Goal: Task Accomplishment & Management: Complete application form

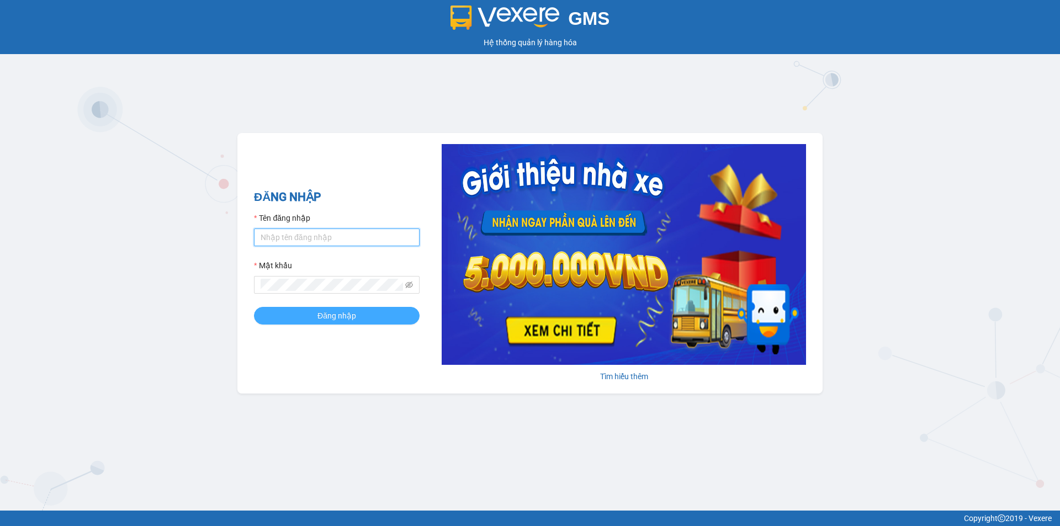
type input "an.tuantrung"
click at [305, 317] on button "Đăng nhập" at bounding box center [337, 316] width 166 height 18
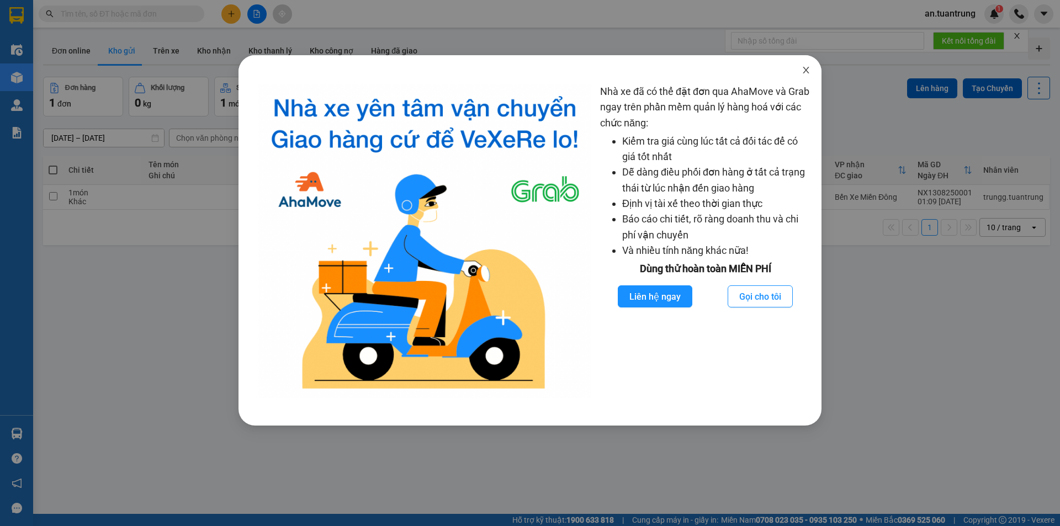
click at [809, 71] on icon "close" at bounding box center [805, 70] width 9 height 9
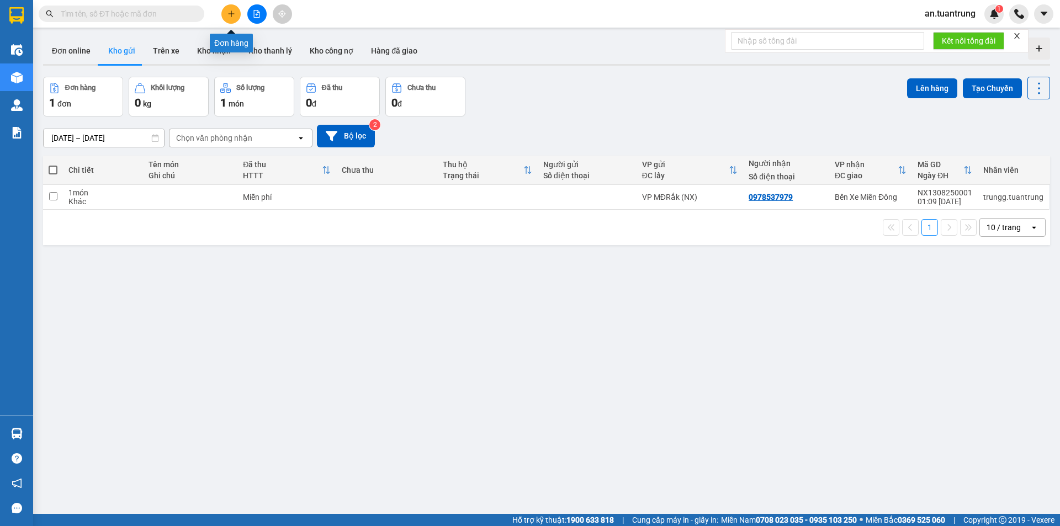
click at [231, 17] on icon "plus" at bounding box center [231, 14] width 8 height 8
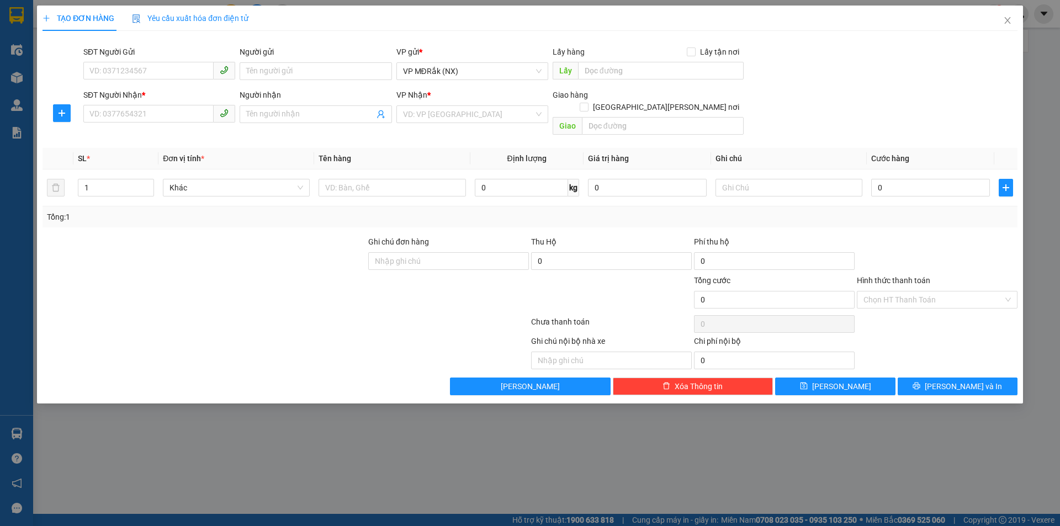
click at [146, 104] on div "SĐT Người Nhận *" at bounding box center [159, 97] width 152 height 17
click at [146, 116] on input "SĐT Người Nhận *" at bounding box center [148, 114] width 130 height 18
type input "0764027955"
click at [155, 137] on div "0764027955" at bounding box center [159, 136] width 139 height 12
type input "50.000"
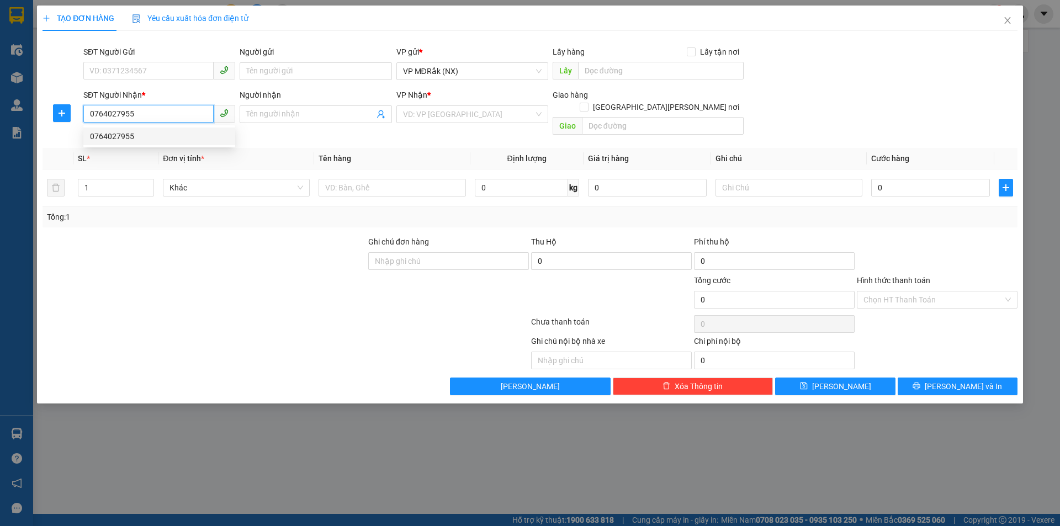
type input "50.000"
type input "0764027955"
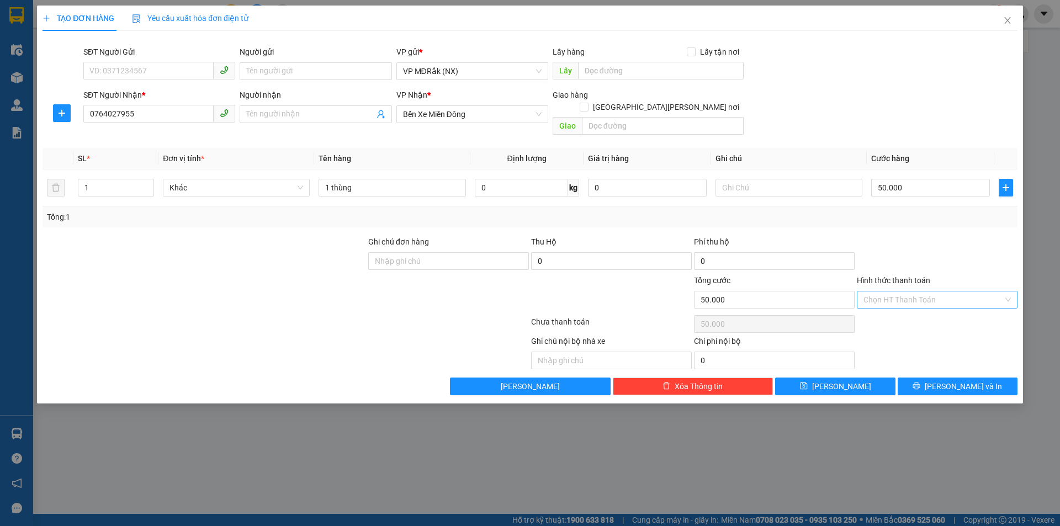
click at [946, 291] on input "Hình thức thanh toán" at bounding box center [933, 299] width 140 height 17
click at [924, 304] on div "Tại văn phòng" at bounding box center [936, 310] width 147 height 12
type input "0"
click at [933, 378] on button "[PERSON_NAME] và In" at bounding box center [957, 387] width 120 height 18
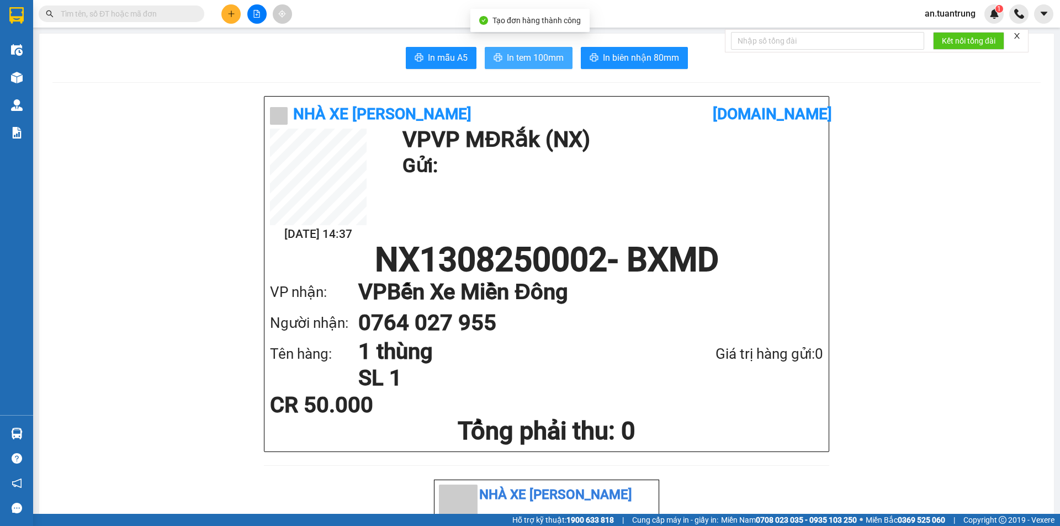
click at [507, 60] on span "In tem 100mm" at bounding box center [535, 58] width 57 height 14
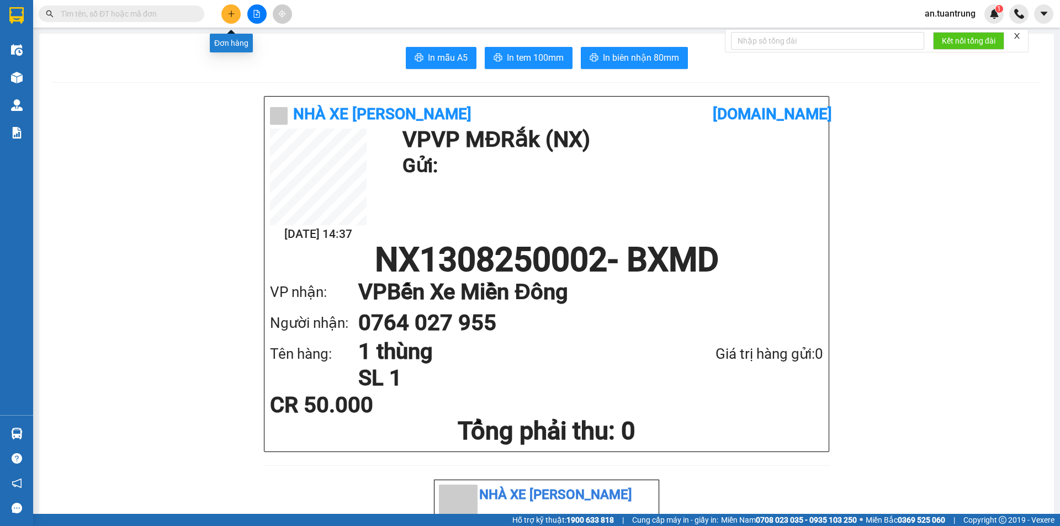
click at [239, 17] on button at bounding box center [230, 13] width 19 height 19
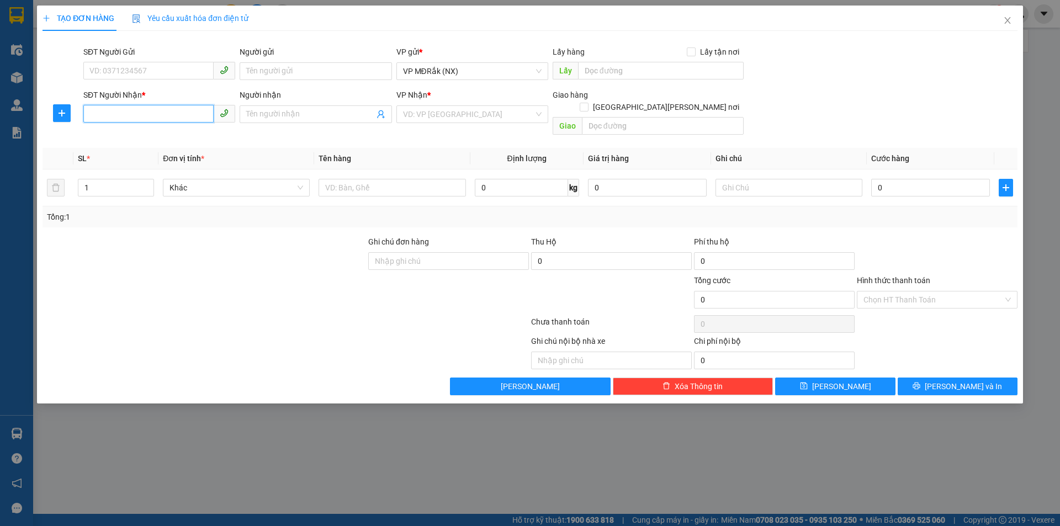
click at [144, 114] on input "SĐT Người Nhận *" at bounding box center [148, 114] width 130 height 18
click at [151, 138] on div "0868515831" at bounding box center [159, 136] width 139 height 12
type input "0868515831"
type input "BXMĐ MỚI"
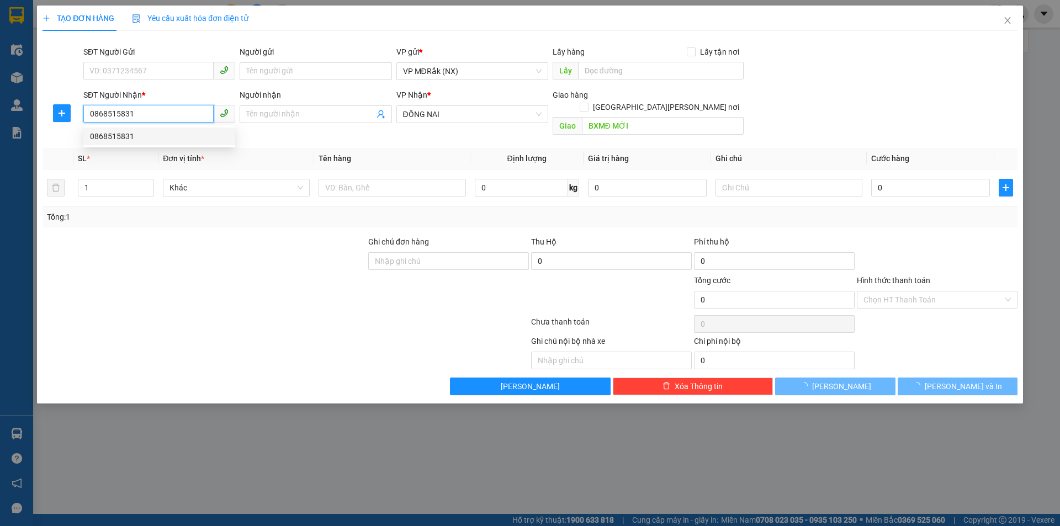
type input "70.000"
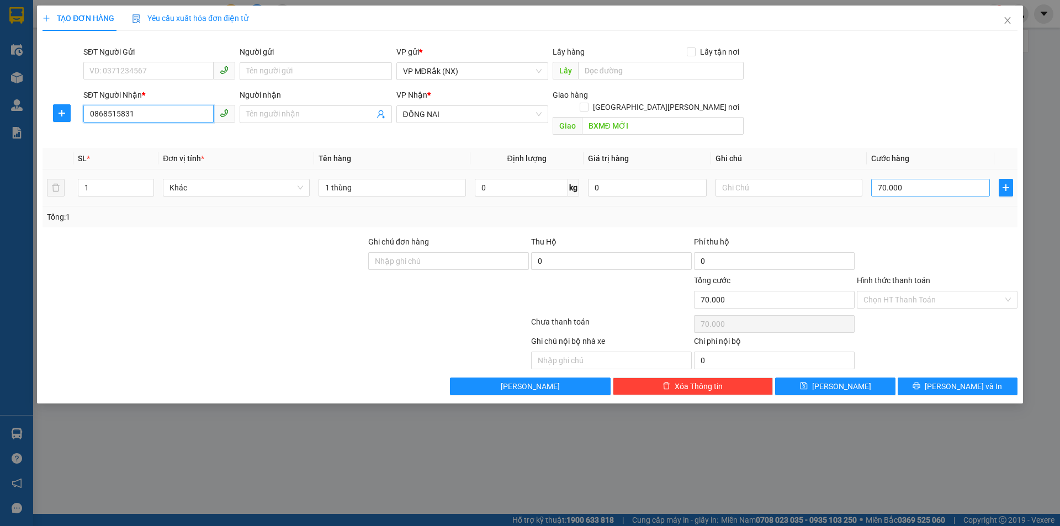
type input "0868515831"
click at [918, 179] on input "70.000" at bounding box center [930, 188] width 119 height 18
type input "5"
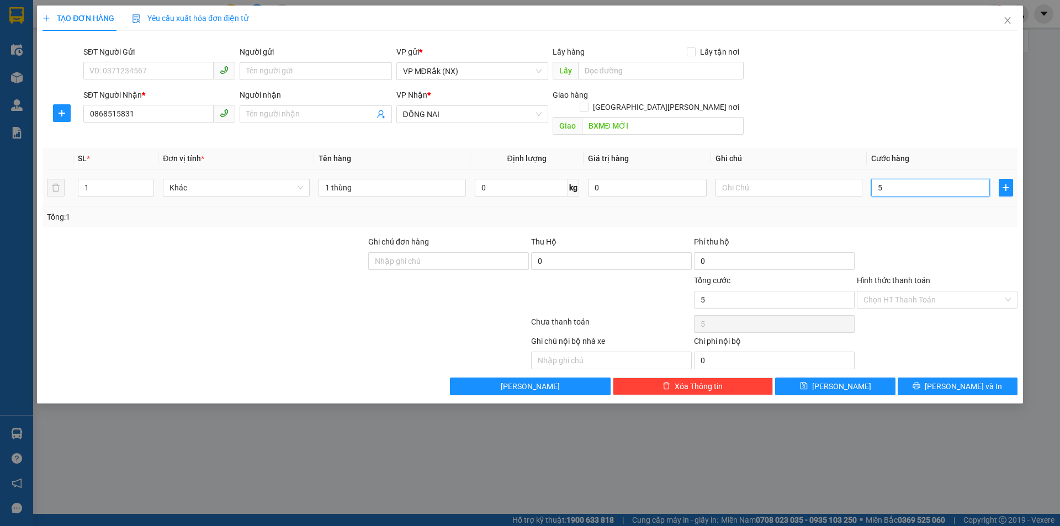
type input "50"
type input "500"
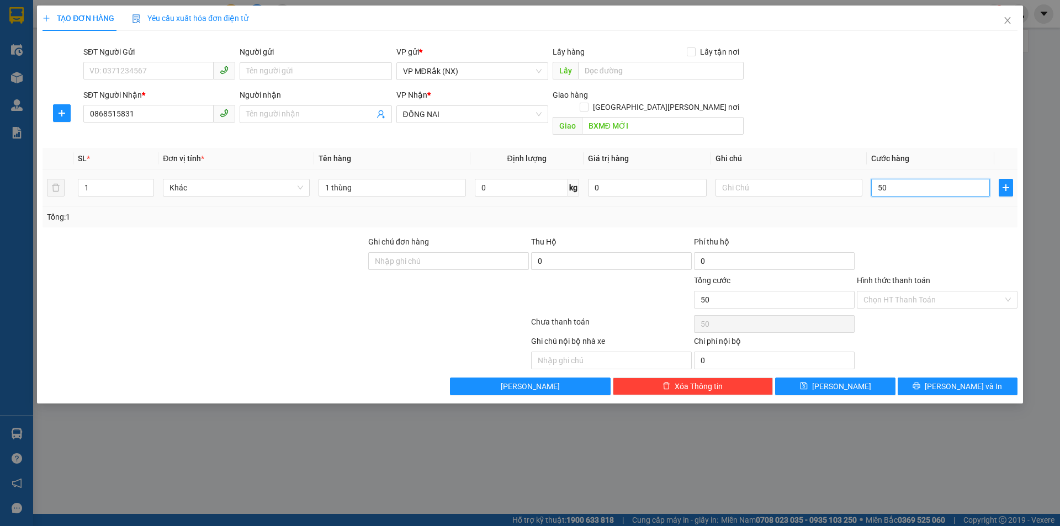
type input "500"
type input "5.000"
type input "50.000"
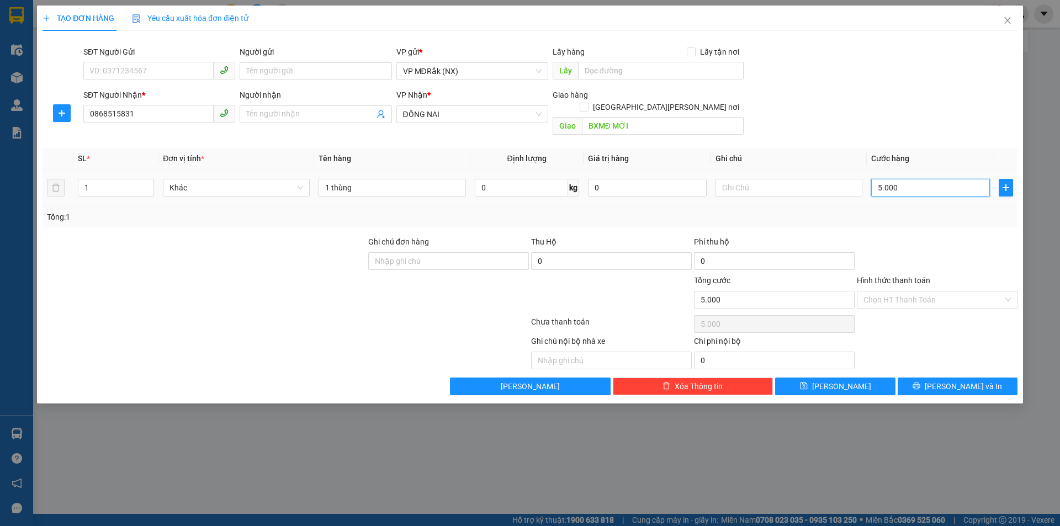
type input "50.000"
drag, startPoint x: 952, startPoint y: 367, endPoint x: 950, endPoint y: 373, distance: 6.8
click at [952, 378] on button "[PERSON_NAME] và In" at bounding box center [957, 387] width 120 height 18
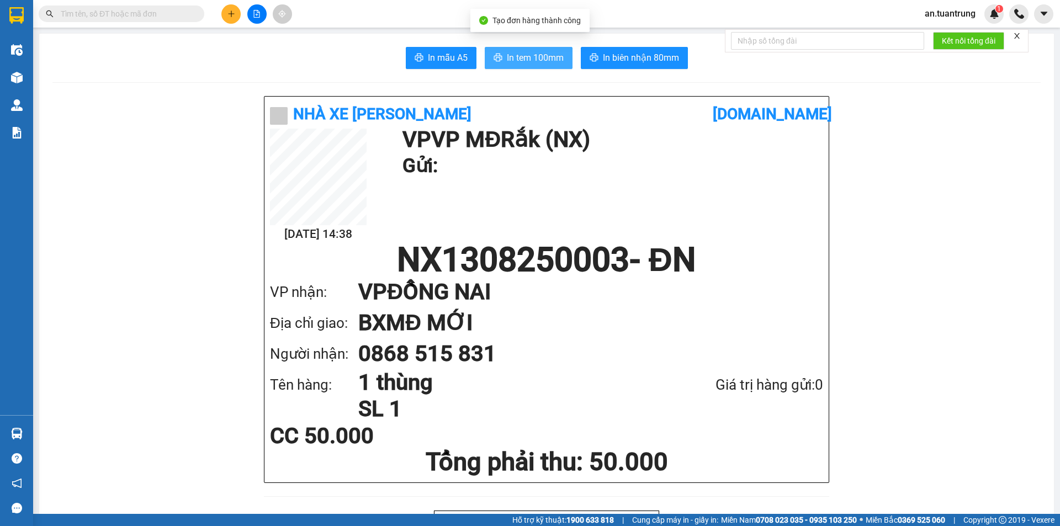
click at [529, 47] on button "In tem 100mm" at bounding box center [529, 58] width 88 height 22
